Goal: Task Accomplishment & Management: Manage account settings

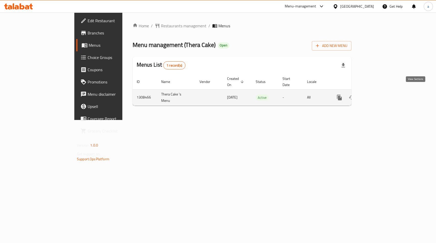
click at [379, 94] on icon "enhanced table" at bounding box center [376, 97] width 6 height 6
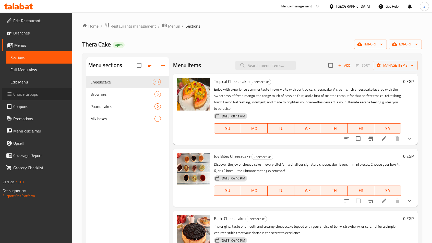
click at [20, 92] on span "Choice Groups" at bounding box center [40, 94] width 55 height 6
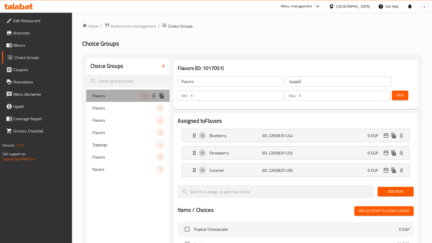
click at [112, 98] on span "Flavors" at bounding box center [116, 96] width 49 height 6
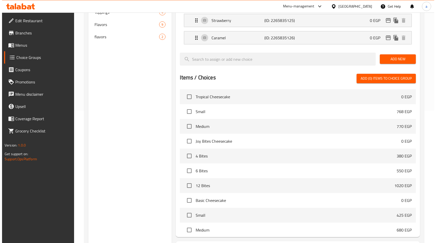
scroll to position [179, 0]
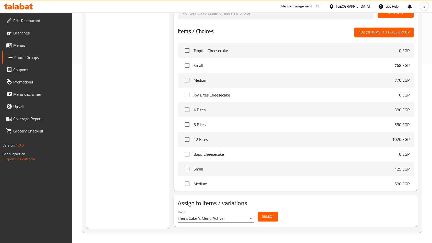
click at [264, 216] on span "Select" at bounding box center [268, 216] width 12 height 6
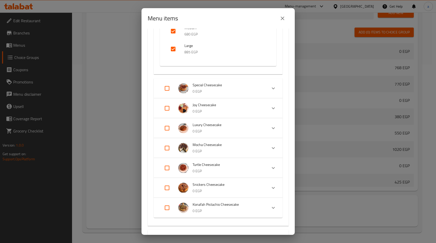
scroll to position [26, 0]
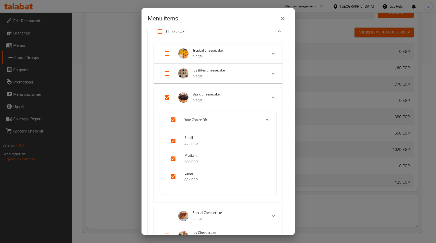
click at [115, 70] on div "Menu items 1 / 16 items selected ​ Cheesecake Tropical Cheesecake 0 EGP Your ch…" at bounding box center [218, 121] width 436 height 243
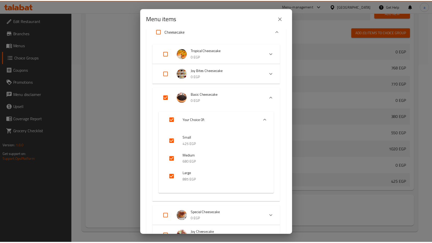
scroll to position [0, 0]
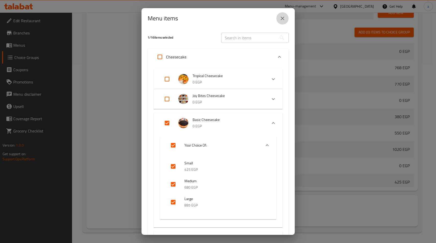
click at [282, 15] on button "close" at bounding box center [282, 18] width 12 height 12
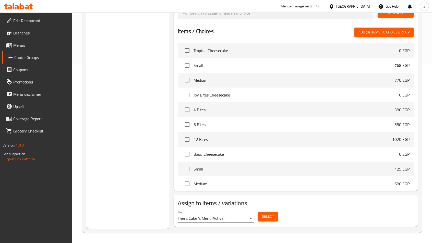
scroll to position [51, 0]
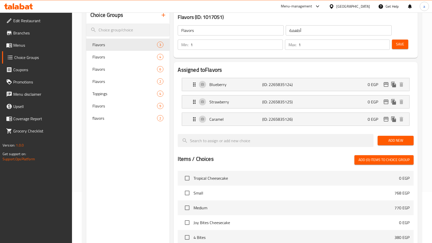
drag, startPoint x: 6, startPoint y: 108, endPoint x: 118, endPoint y: 57, distance: 122.8
click at [118, 57] on span "Flavors" at bounding box center [124, 57] width 65 height 6
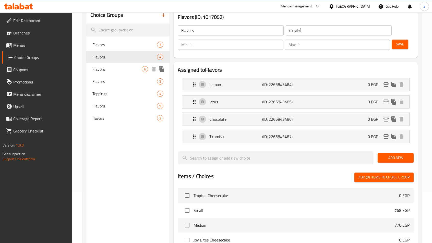
click at [108, 68] on span "Flavors" at bounding box center [116, 69] width 49 height 6
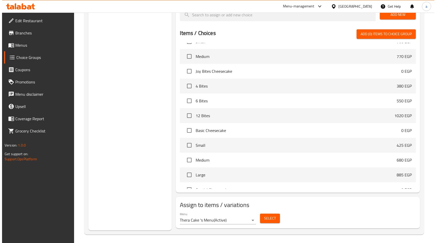
scroll to position [231, 0]
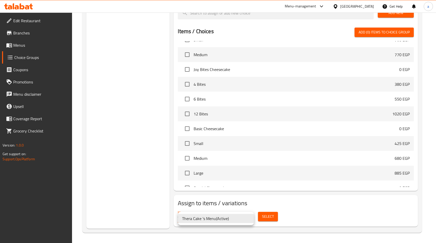
click at [238, 235] on div at bounding box center [218, 121] width 436 height 243
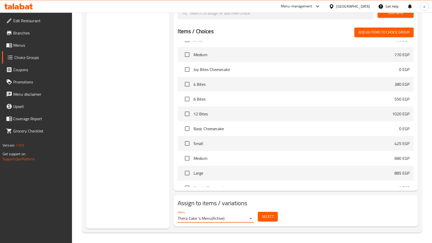
click at [284, 214] on div "Menu Thera Cake 's Menu ( Active ) Select" at bounding box center [296, 216] width 240 height 16
click at [265, 222] on div "Select" at bounding box center [268, 217] width 24 height 14
click at [271, 215] on span "Select" at bounding box center [268, 216] width 12 height 6
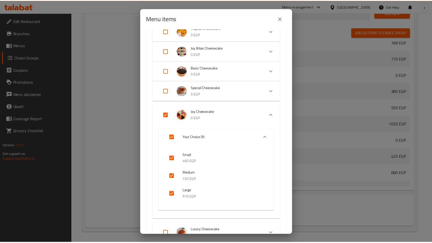
scroll to position [77, 0]
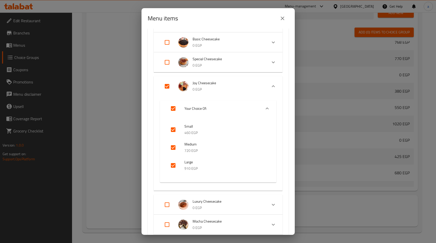
click at [281, 22] on button "close" at bounding box center [282, 18] width 12 height 12
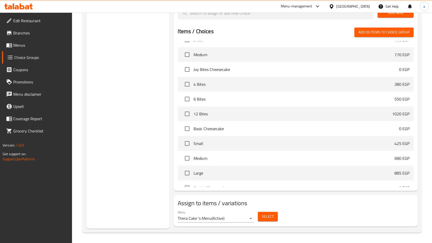
click at [27, 48] on span "Menus" at bounding box center [40, 45] width 55 height 6
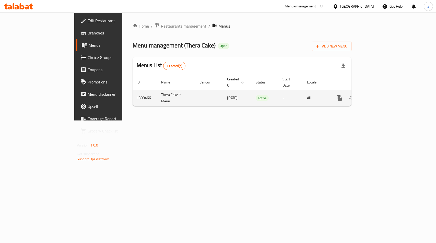
click at [378, 96] on icon "enhanced table" at bounding box center [376, 98] width 5 height 5
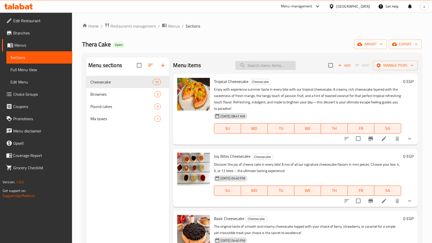
click at [267, 65] on input "search" at bounding box center [265, 65] width 60 height 9
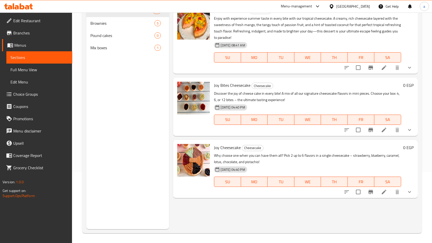
scroll to position [71, 0]
type input "JOY"
click at [381, 191] on icon at bounding box center [384, 191] width 6 height 6
